Goal: Information Seeking & Learning: Learn about a topic

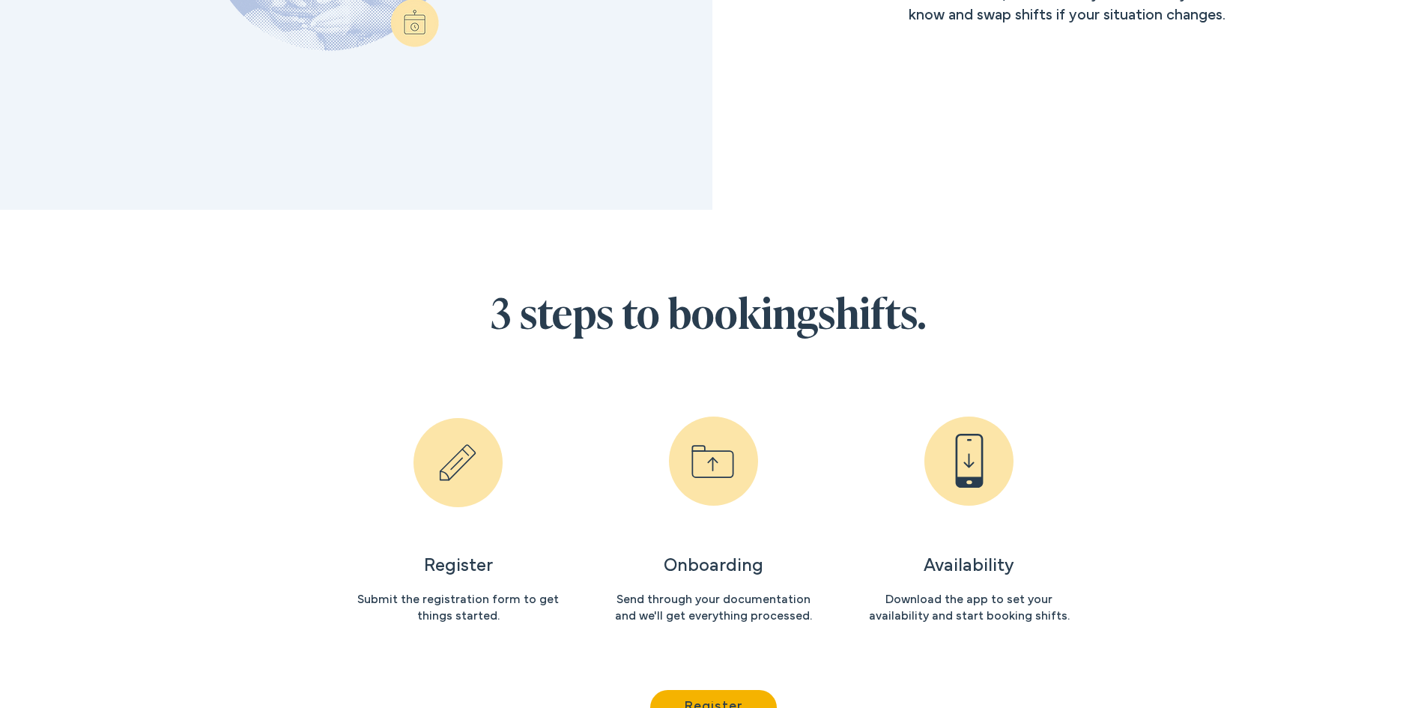
scroll to position [1647, 0]
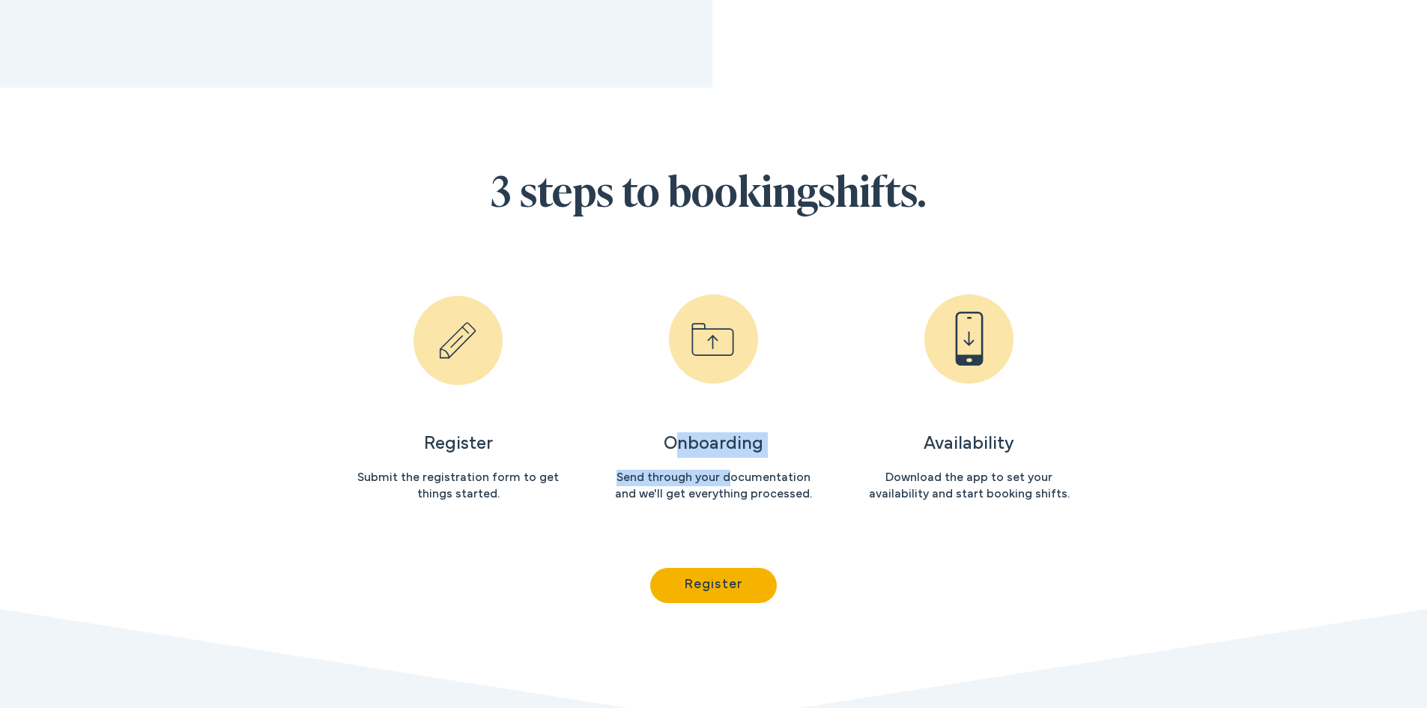
drag, startPoint x: 673, startPoint y: 449, endPoint x: 799, endPoint y: 527, distance: 148.4
click at [775, 516] on section "3 steps to booking shifts. Register Submit the registration form to get things …" at bounding box center [713, 405] width 1427 height 634
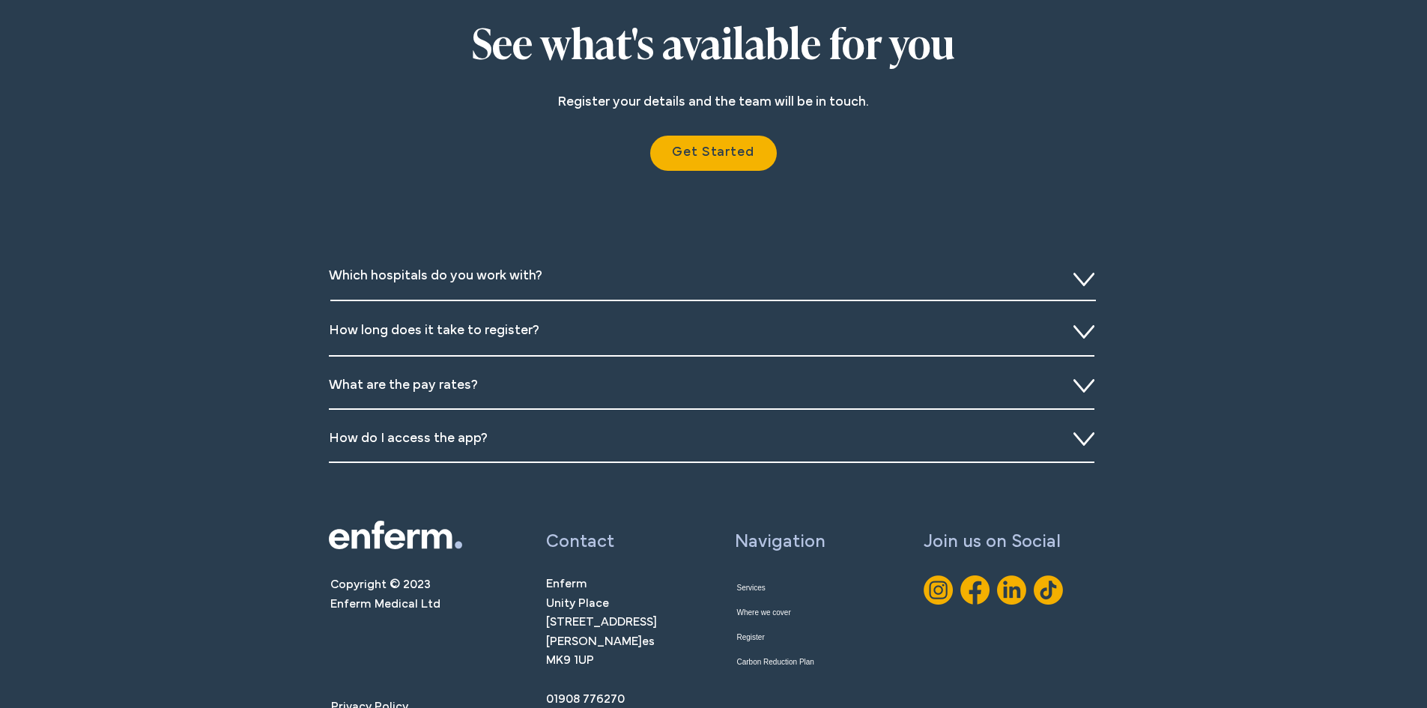
scroll to position [5377, 0]
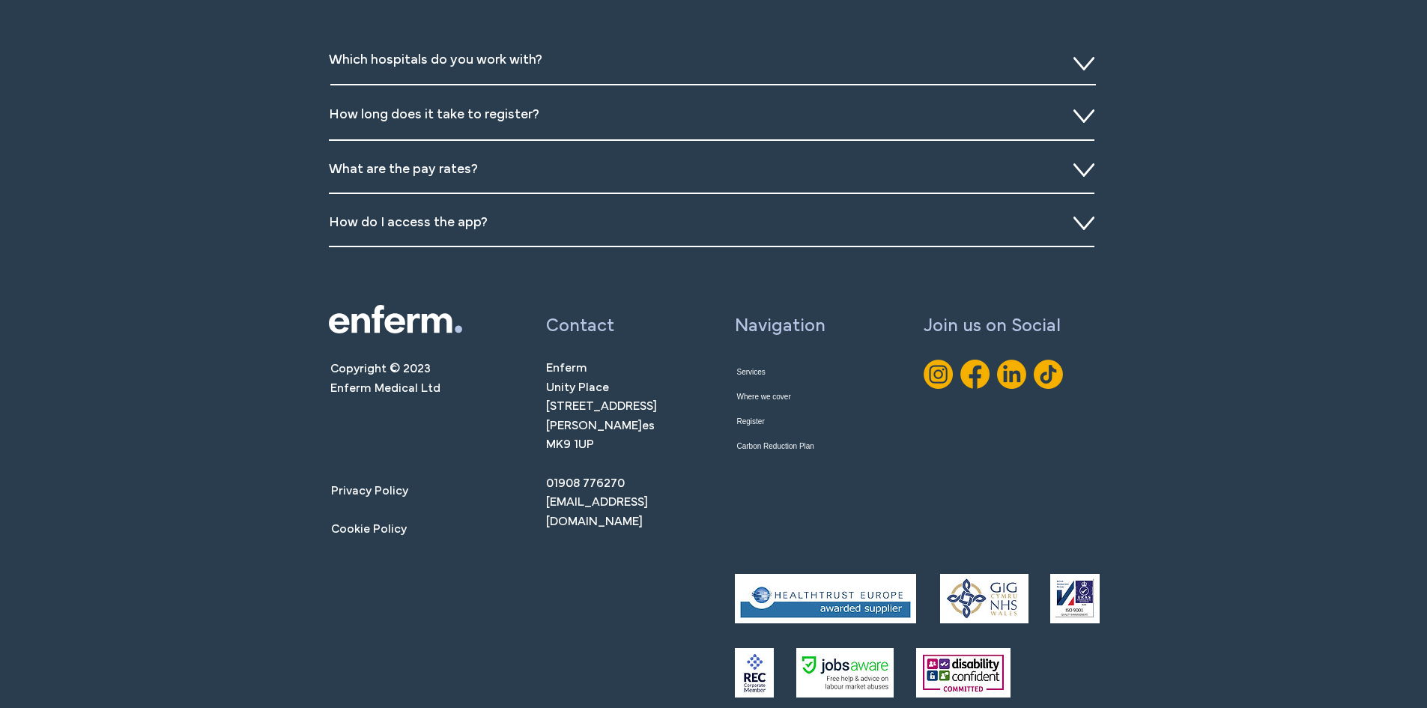
click at [660, 61] on h3 "Which hospitals do you work with?" at bounding box center [497, 61] width 337 height 19
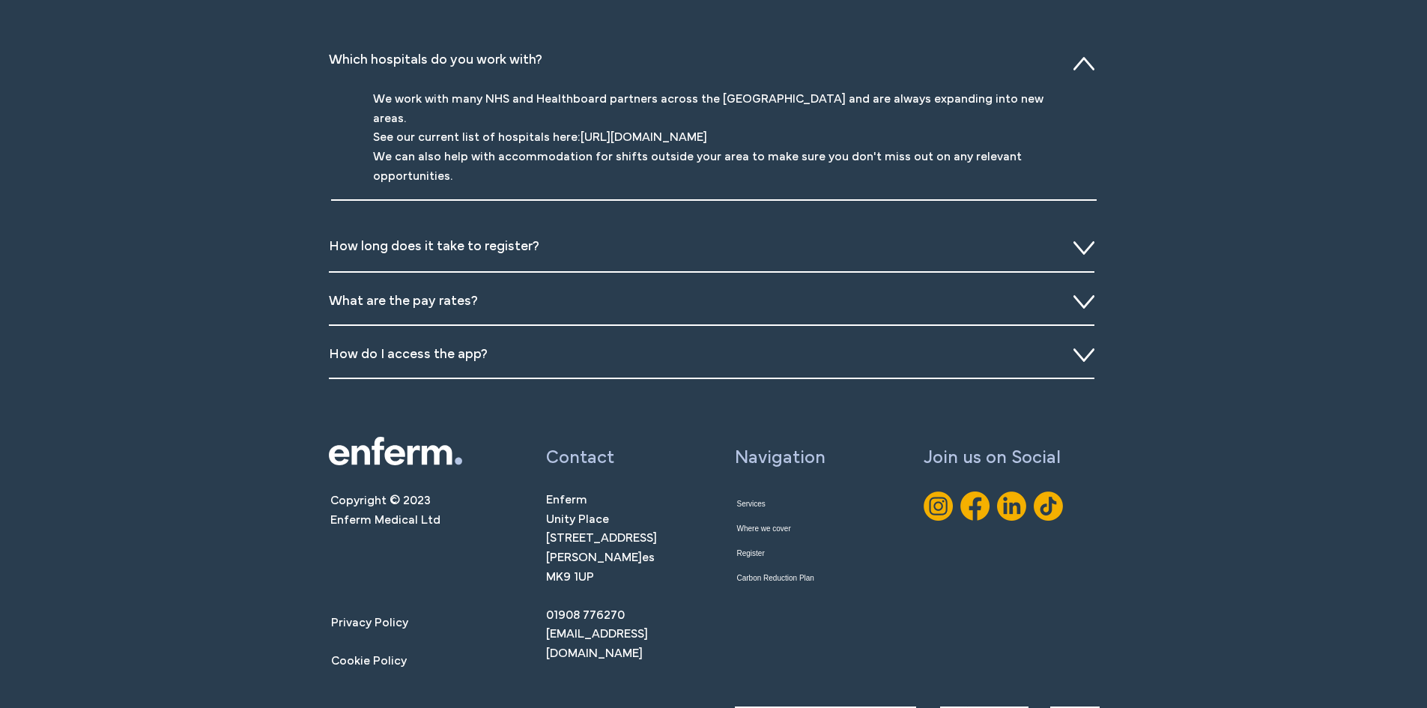
click at [654, 66] on h3 "Which hospitals do you work with?" at bounding box center [497, 61] width 337 height 19
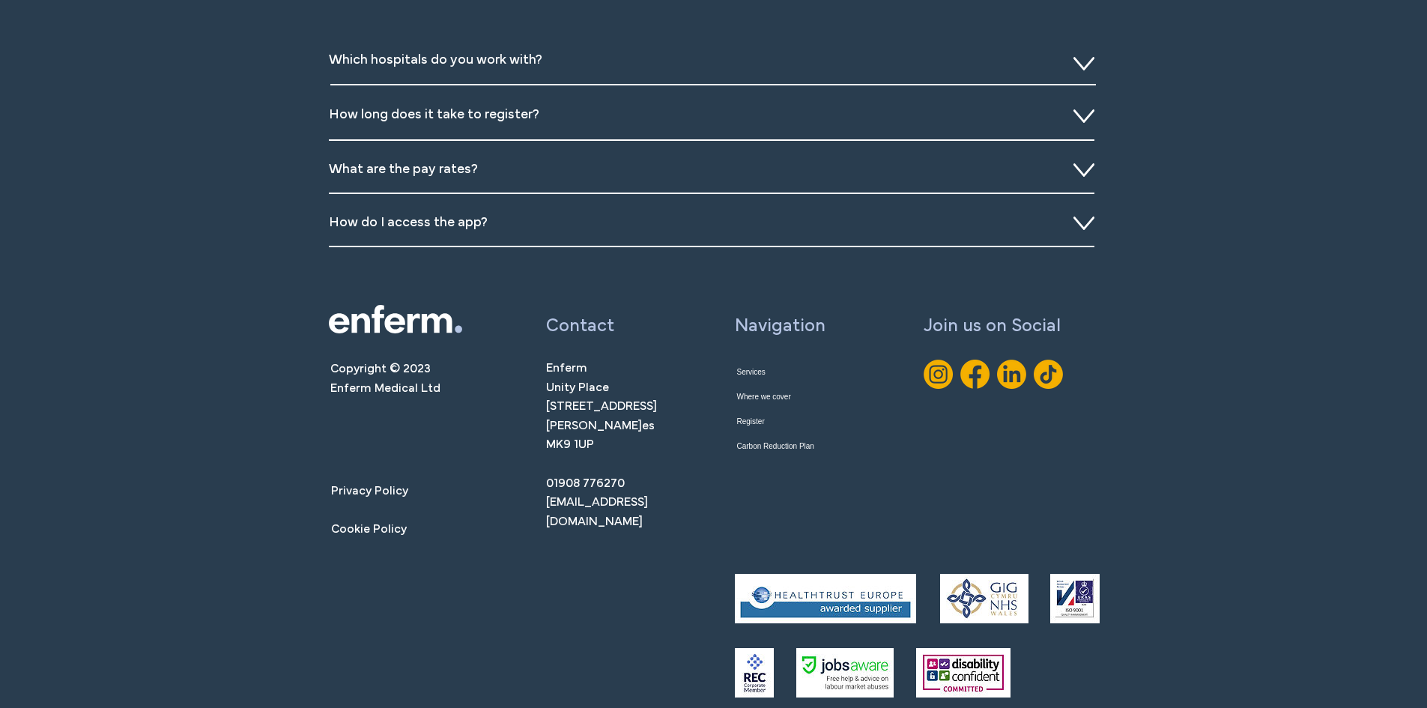
click at [646, 114] on h3 "How long does it take to register?" at bounding box center [497, 115] width 337 height 19
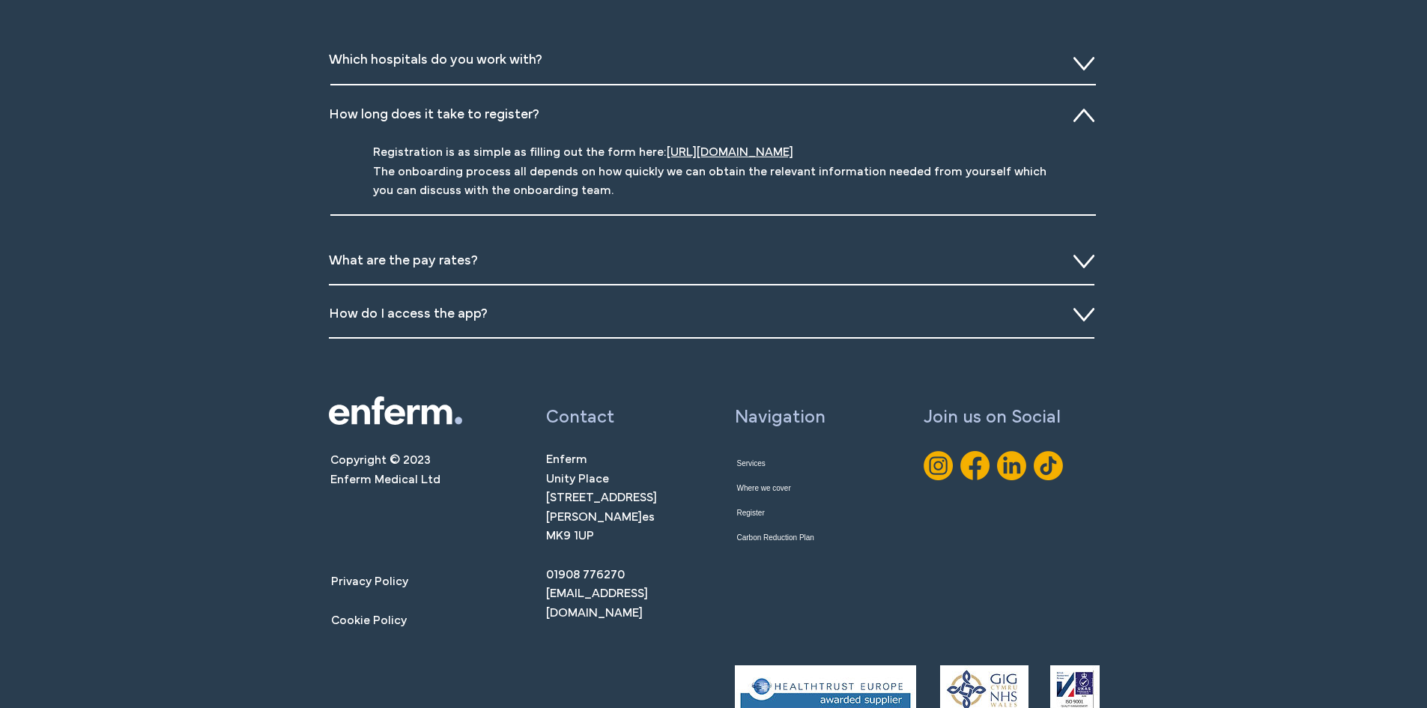
click at [633, 119] on h3 "How long does it take to register?" at bounding box center [497, 115] width 337 height 19
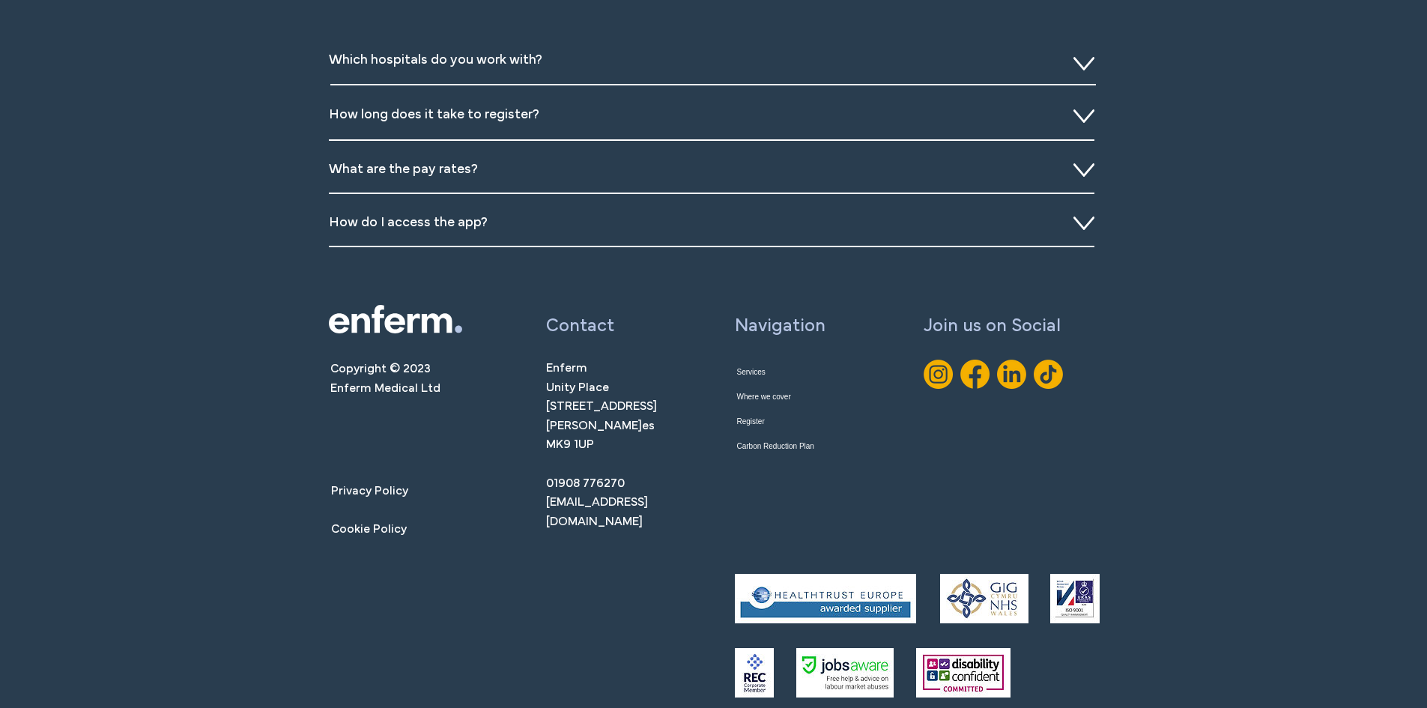
click at [624, 149] on div "Slideshow" at bounding box center [713, 171] width 769 height 53
click at [541, 167] on h3 "What are the pay rates?" at bounding box center [497, 170] width 337 height 19
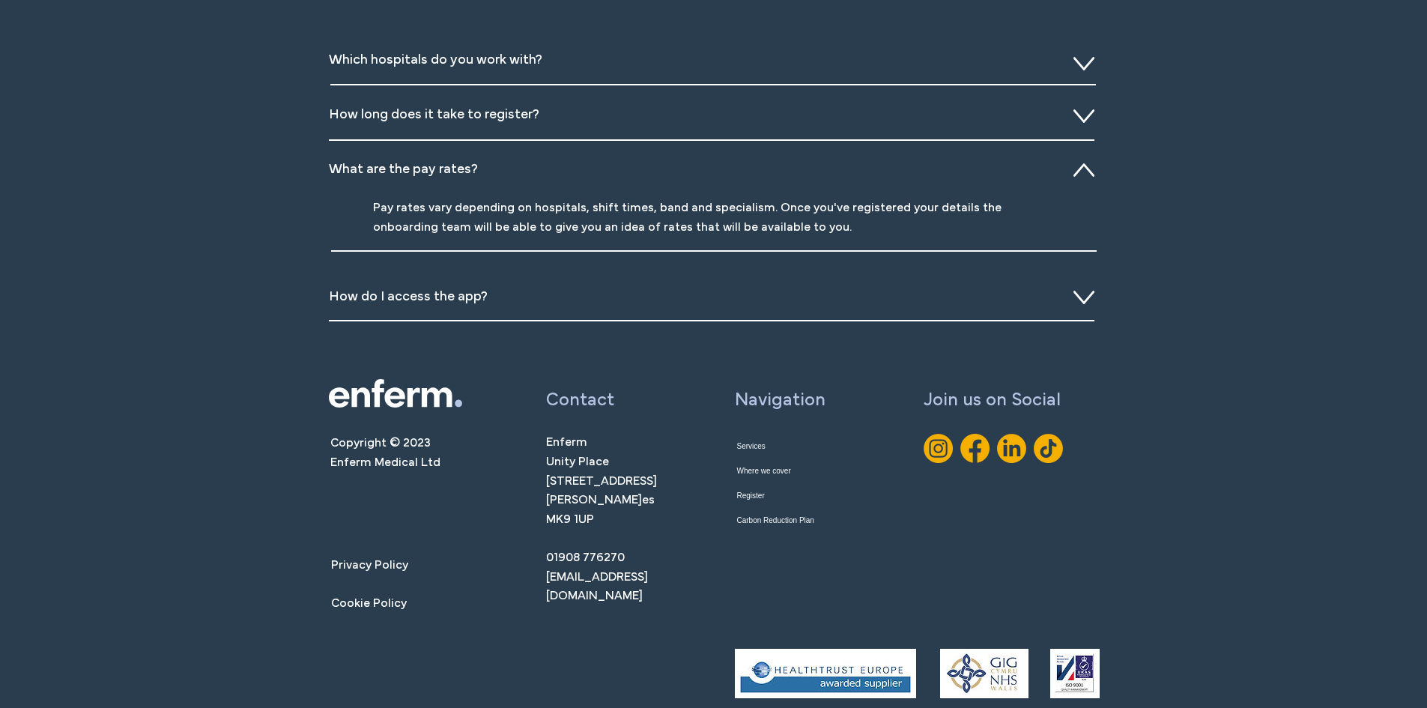
click at [541, 167] on h3 "What are the pay rates?" at bounding box center [497, 170] width 337 height 19
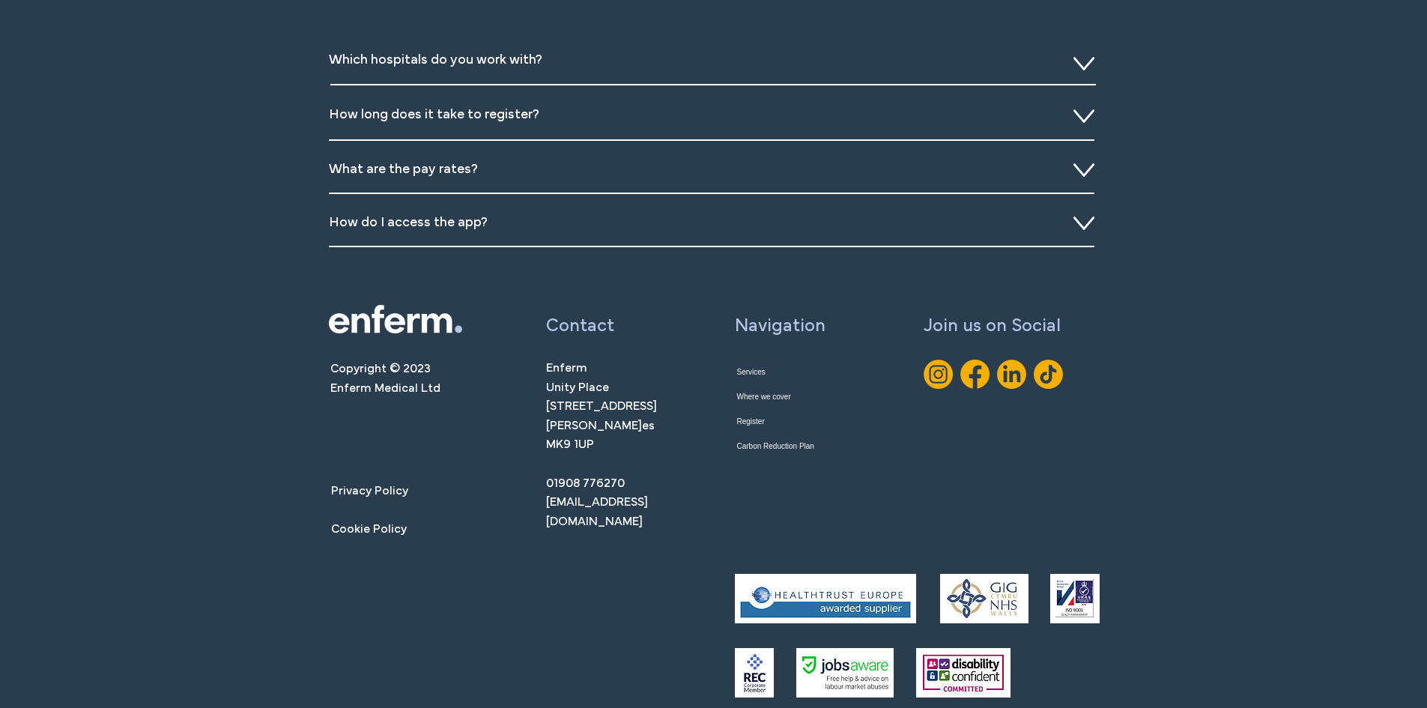
click at [496, 231] on h3 "How do I access the app?" at bounding box center [497, 223] width 337 height 19
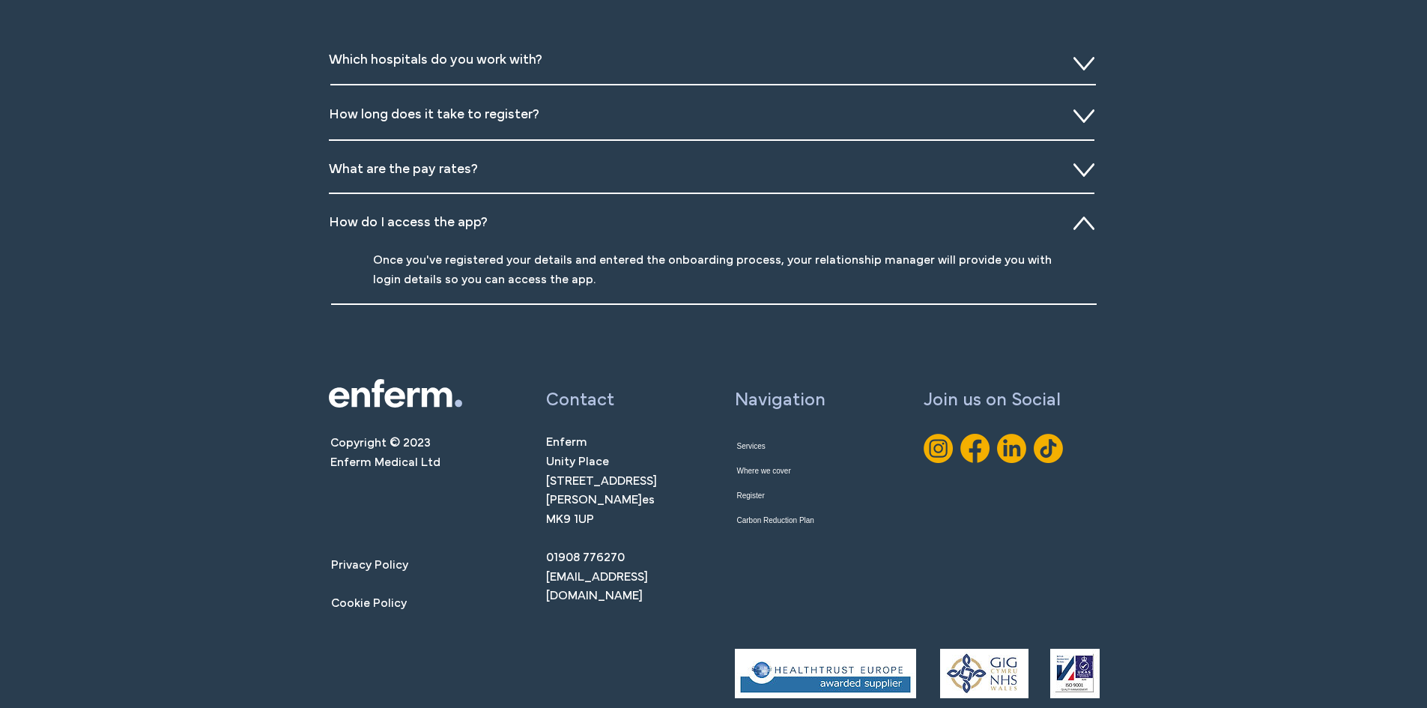
drag, startPoint x: 411, startPoint y: 252, endPoint x: 584, endPoint y: 321, distance: 186.2
click at [584, 321] on div "Slideshow" at bounding box center [713, 261] width 769 height 127
click at [558, 290] on p "Once you've registered your details and entered the onboarding process, your re…" at bounding box center [715, 271] width 685 height 38
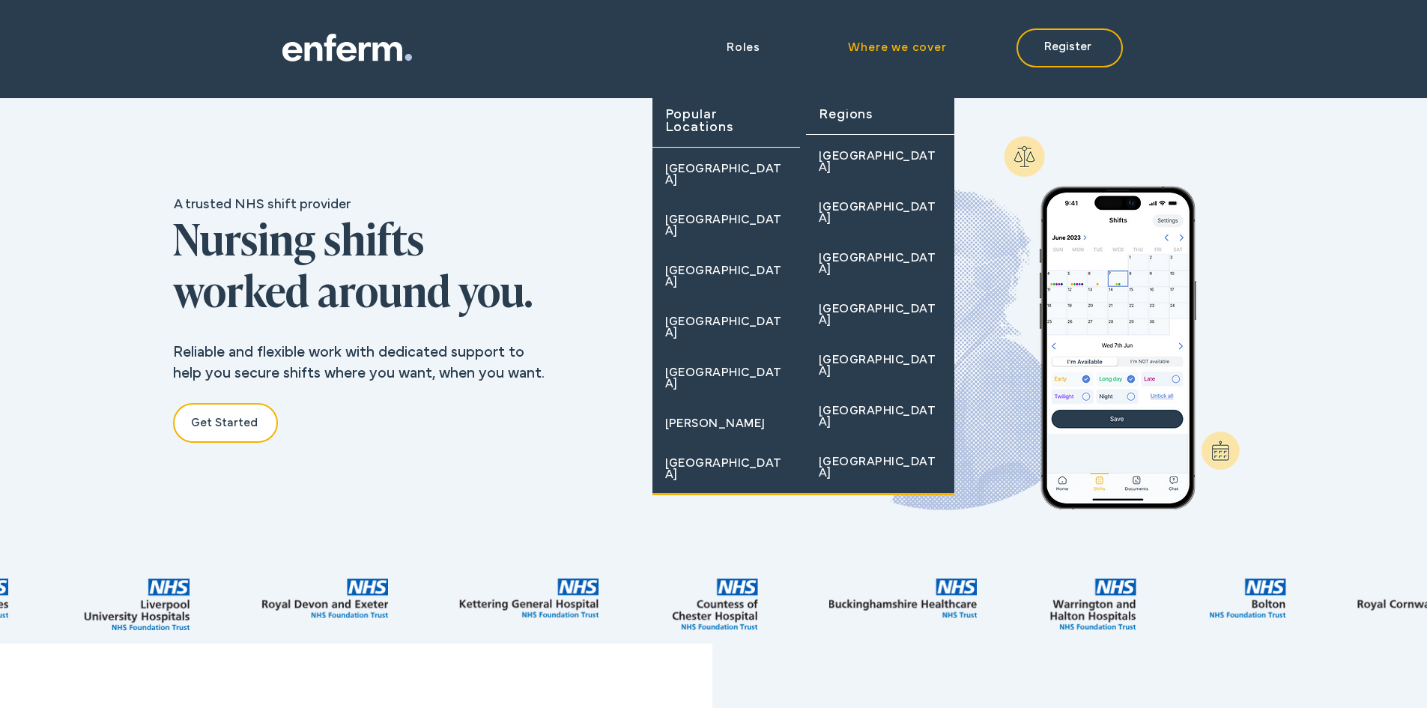
scroll to position [0, 455]
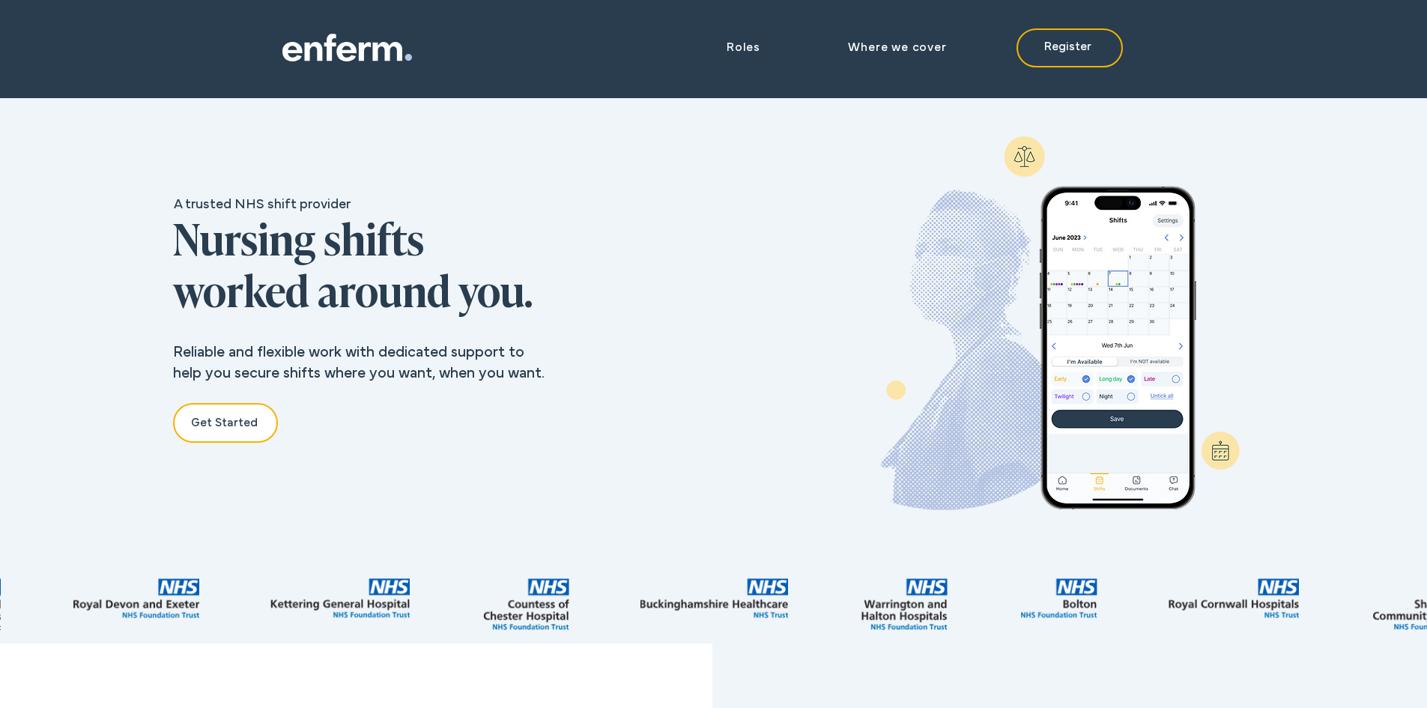
click at [355, 50] on icon at bounding box center [346, 51] width 20 height 19
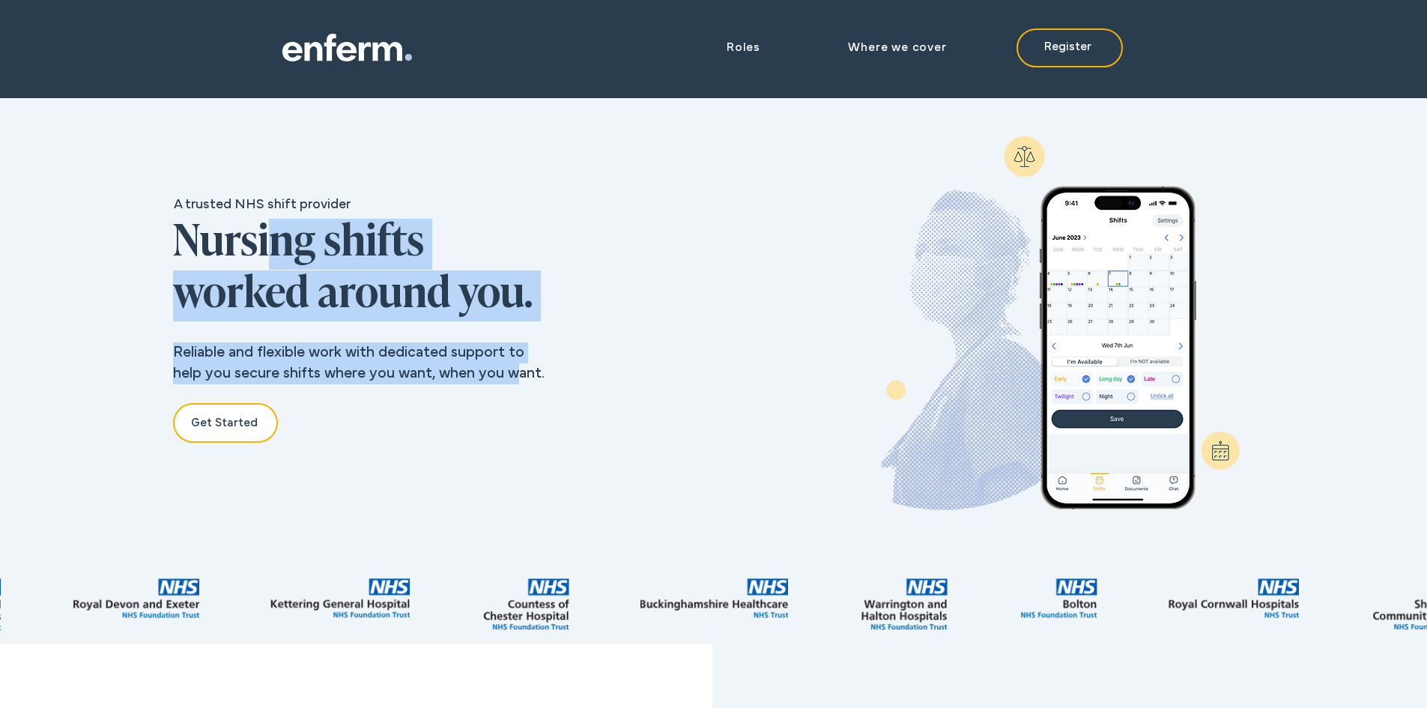
drag, startPoint x: 514, startPoint y: 368, endPoint x: 272, endPoint y: 257, distance: 266.4
click at [273, 258] on div "A trusted NHS shift provider Nursing shifts worked around you. Reliable and fle…" at bounding box center [357, 335] width 714 height 474
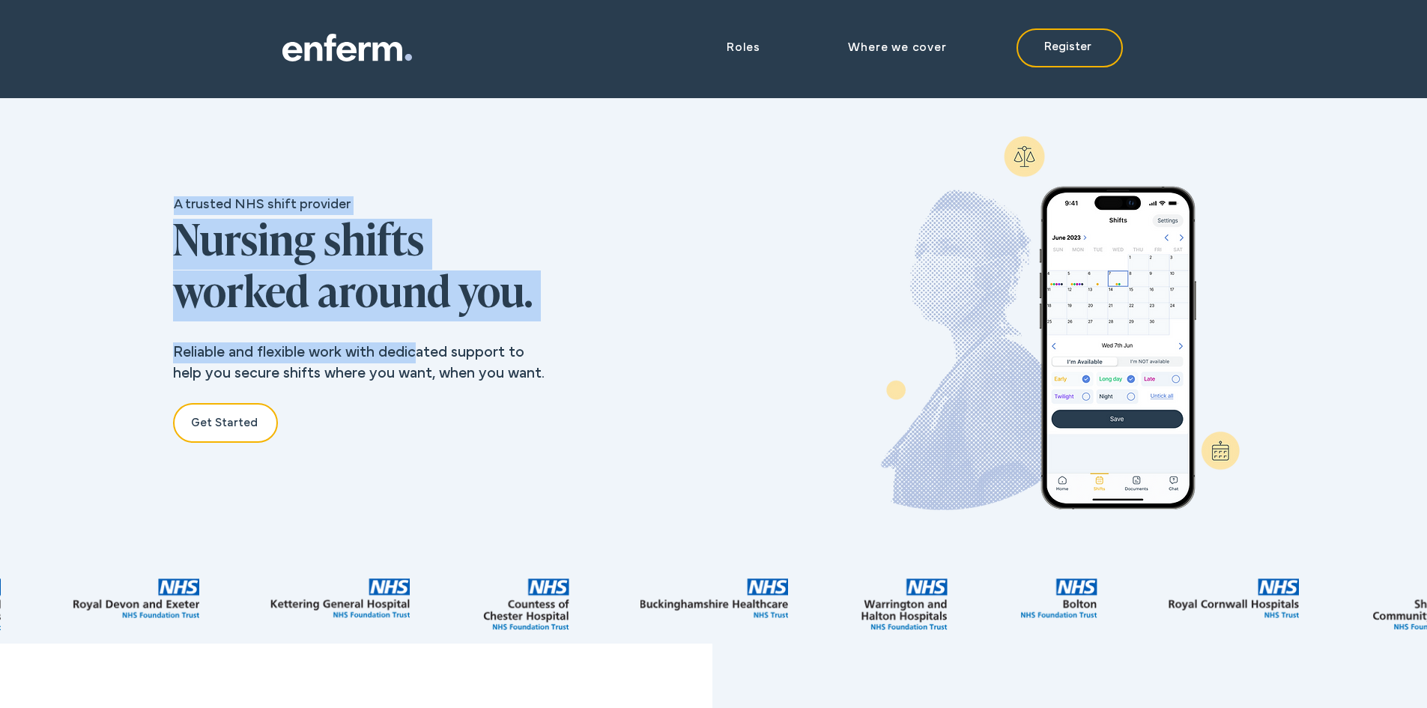
click at [420, 342] on div "A trusted NHS shift provider Nursing shifts worked around you. Reliable and fle…" at bounding box center [357, 335] width 714 height 474
click at [372, 346] on span "Reliable and flexible work with dedicated support to help you secure shifts whe…" at bounding box center [358, 363] width 371 height 34
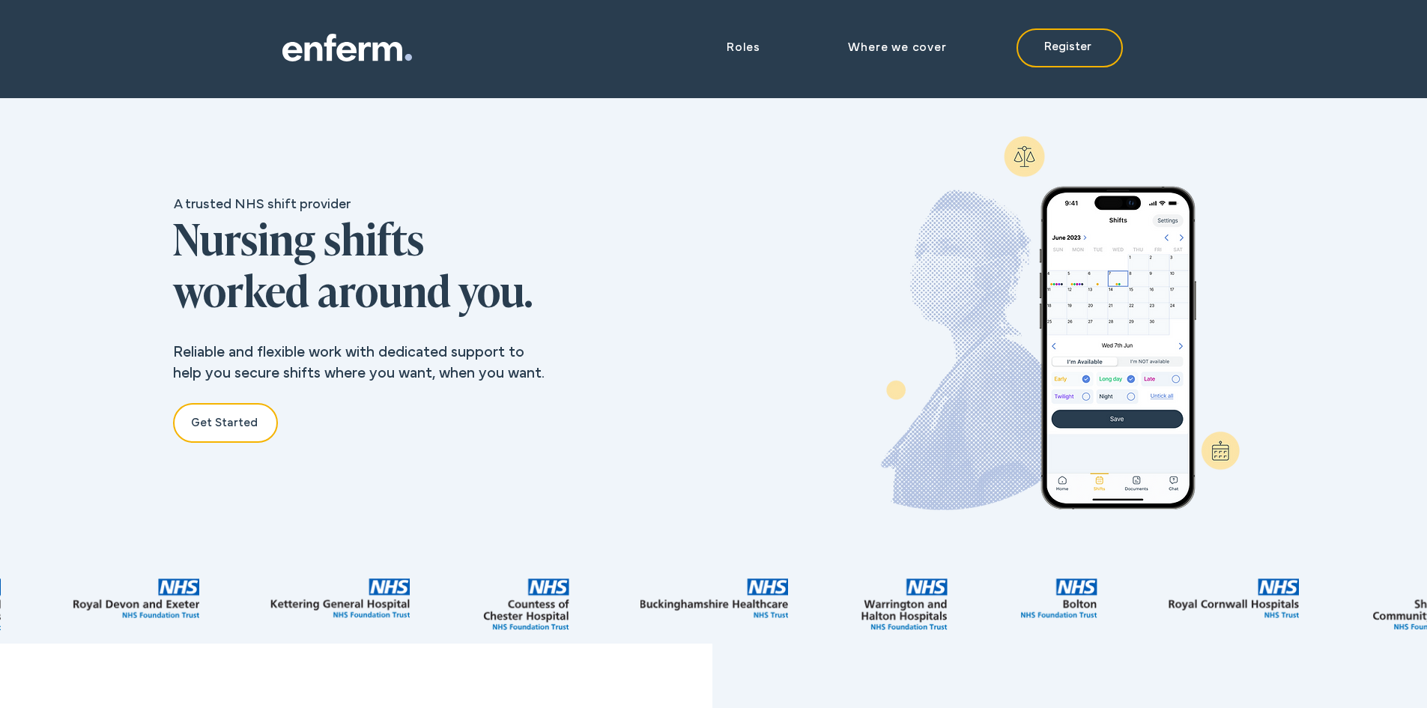
scroll to position [0, 643]
